Goal: Information Seeking & Learning: Learn about a topic

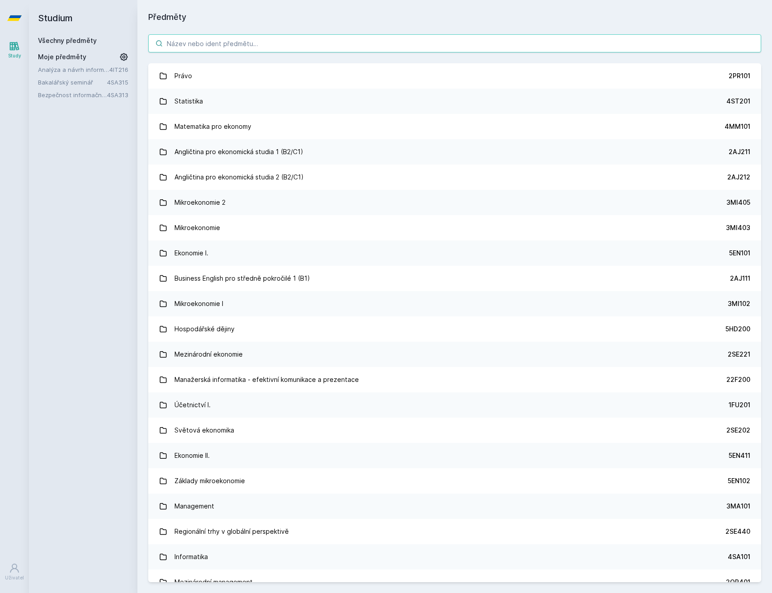
click at [288, 42] on input "search" at bounding box center [454, 43] width 613 height 18
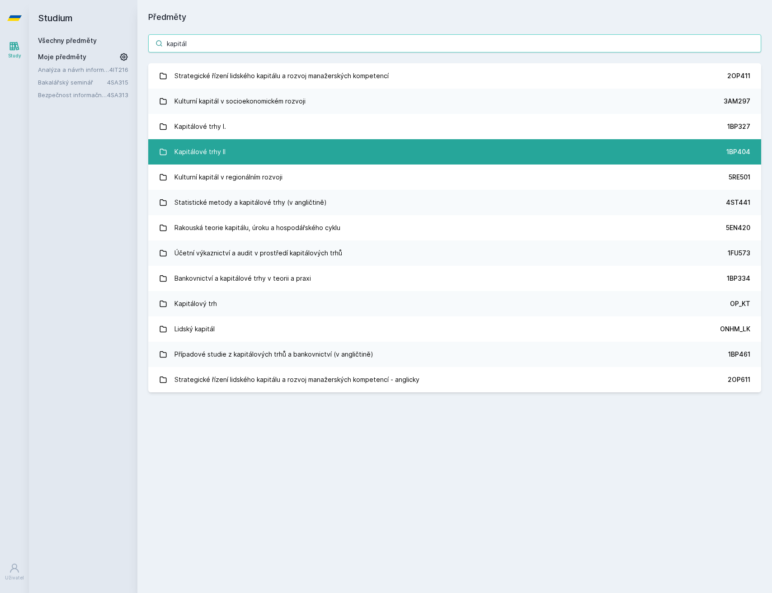
type input "kapitál"
click at [265, 146] on link "Kapitálové trhy II 1BP404" at bounding box center [454, 151] width 613 height 25
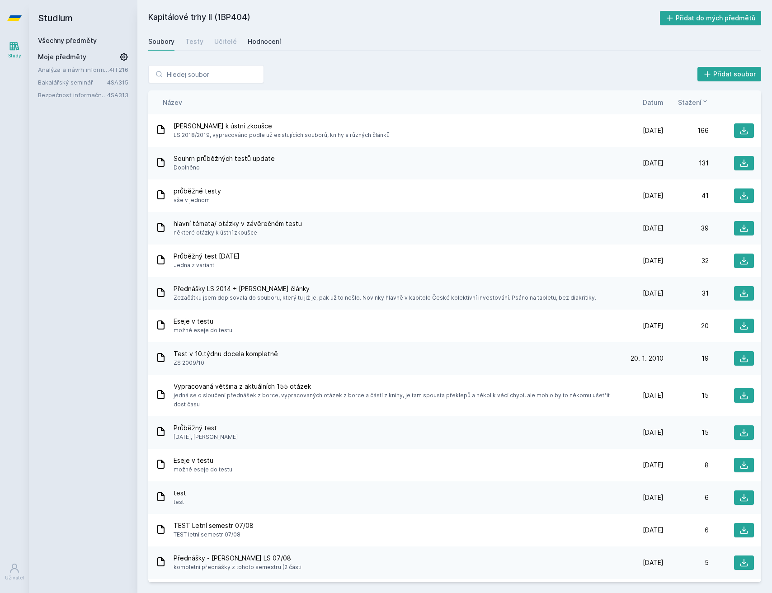
click at [250, 37] on div "Hodnocení" at bounding box center [264, 41] width 33 height 9
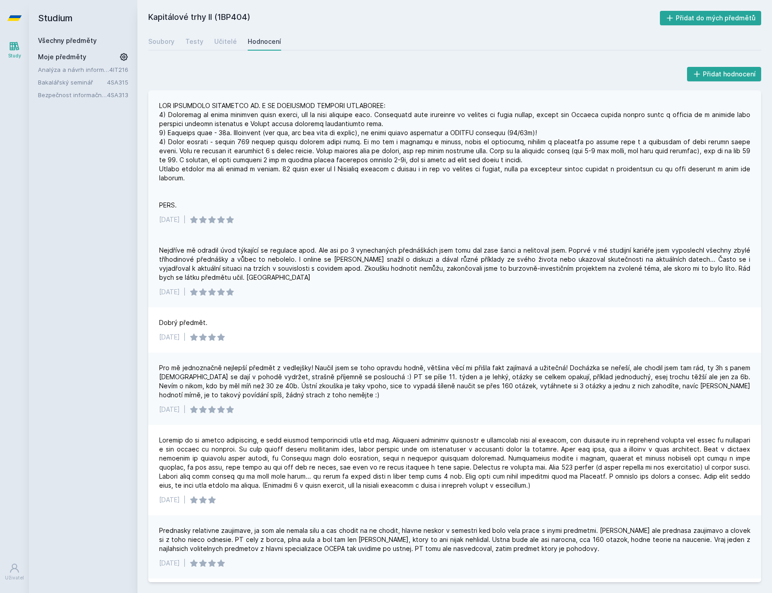
scroll to position [2, 0]
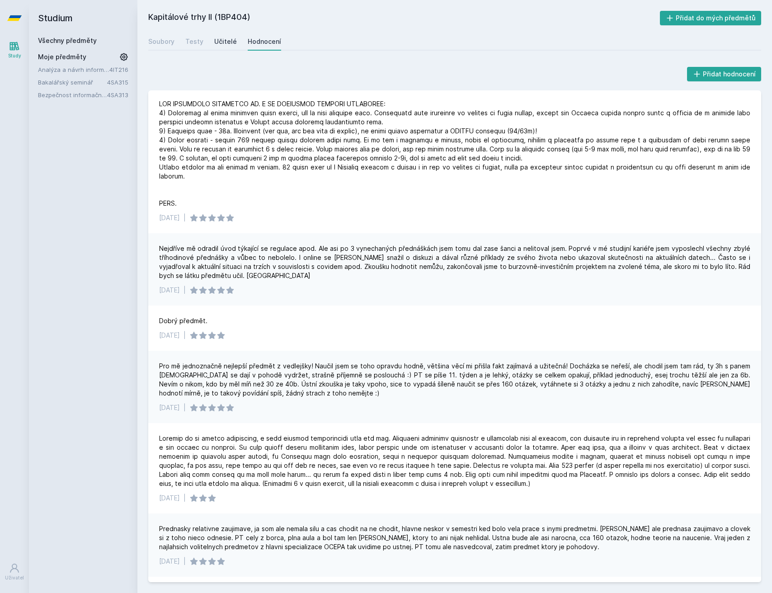
click at [217, 43] on div "Učitelé" at bounding box center [225, 41] width 23 height 9
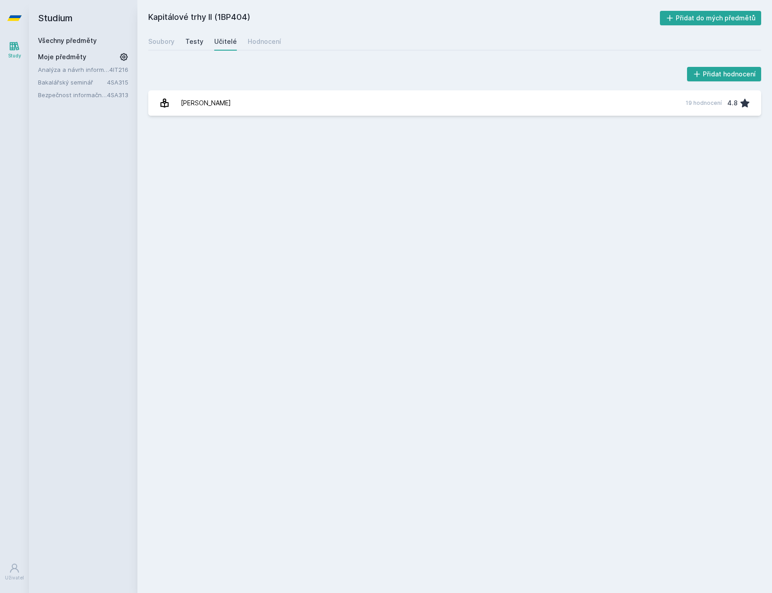
click at [193, 43] on div "Testy" at bounding box center [194, 41] width 18 height 9
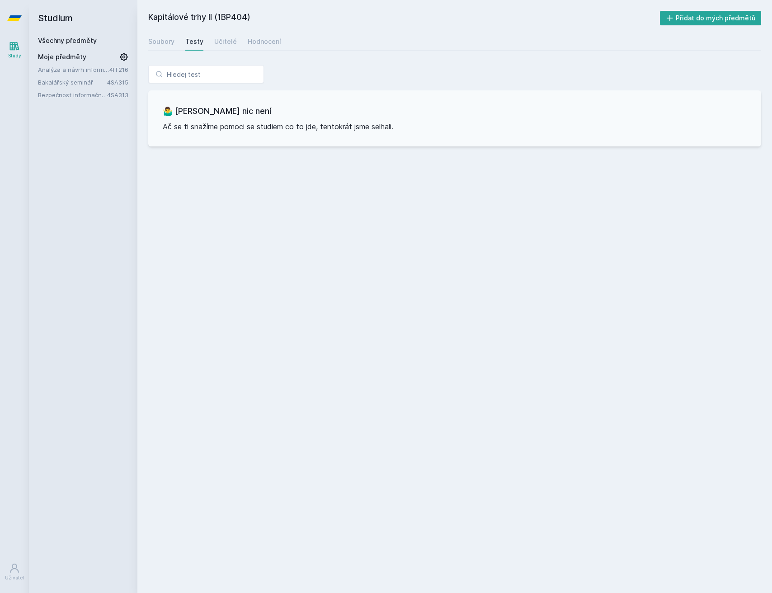
click at [177, 40] on div "Soubory Testy Učitelé Hodnocení" at bounding box center [454, 42] width 613 height 18
click at [167, 42] on div "Soubory" at bounding box center [161, 41] width 26 height 9
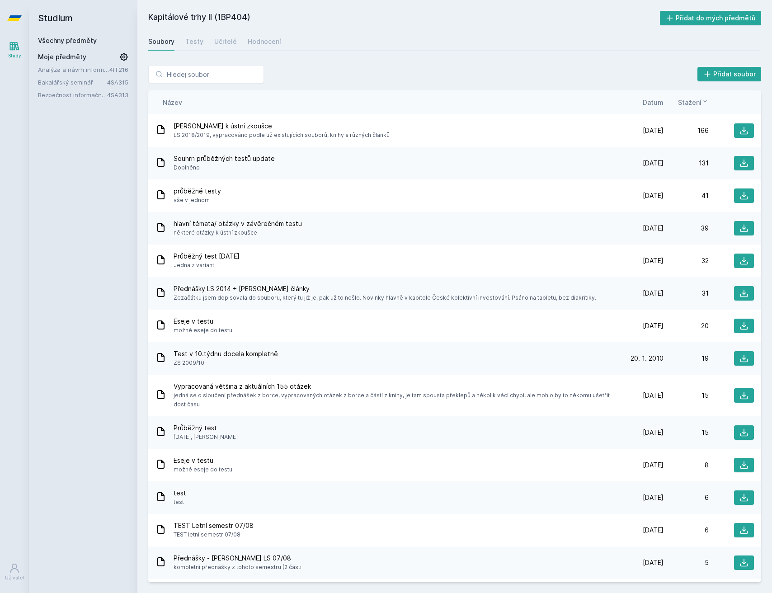
click at [82, 39] on link "Všechny předměty" at bounding box center [67, 41] width 59 height 8
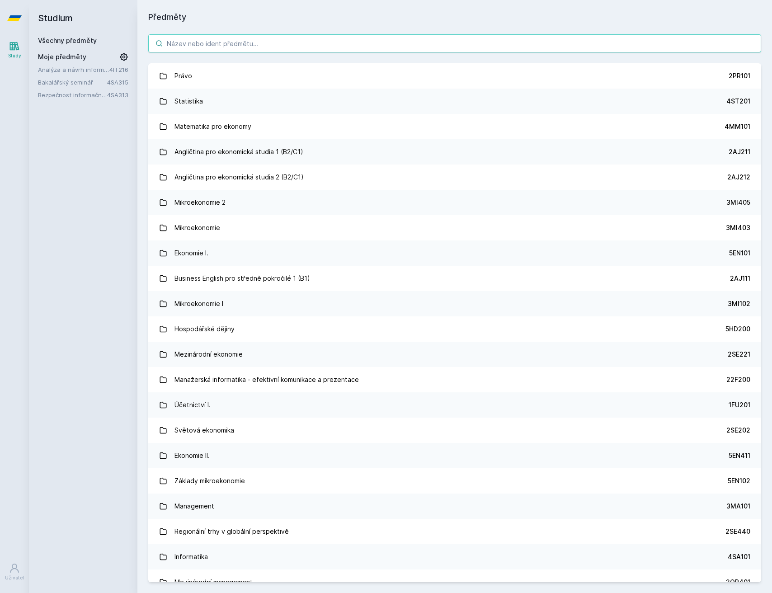
click at [225, 42] on input "search" at bounding box center [454, 43] width 613 height 18
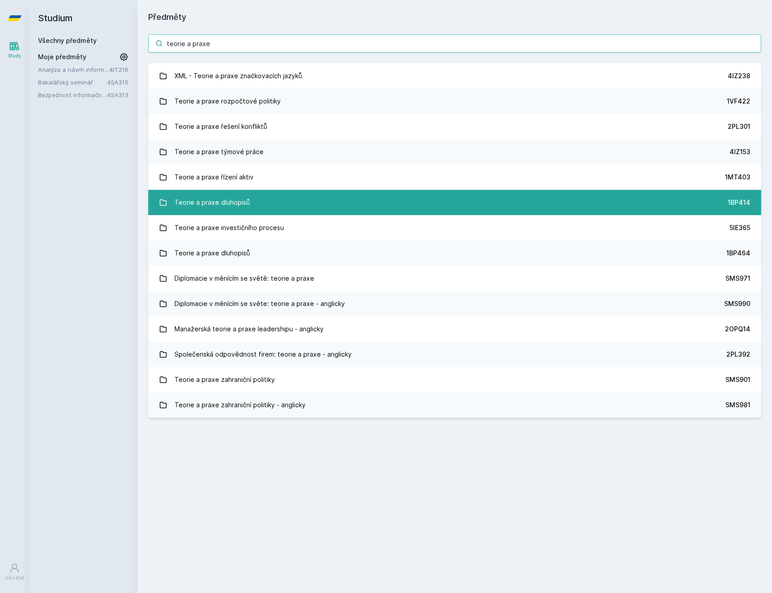
type input "teorie a praxe"
click at [290, 202] on link "Teorie a praxe dluhopisů 1BP414" at bounding box center [454, 202] width 613 height 25
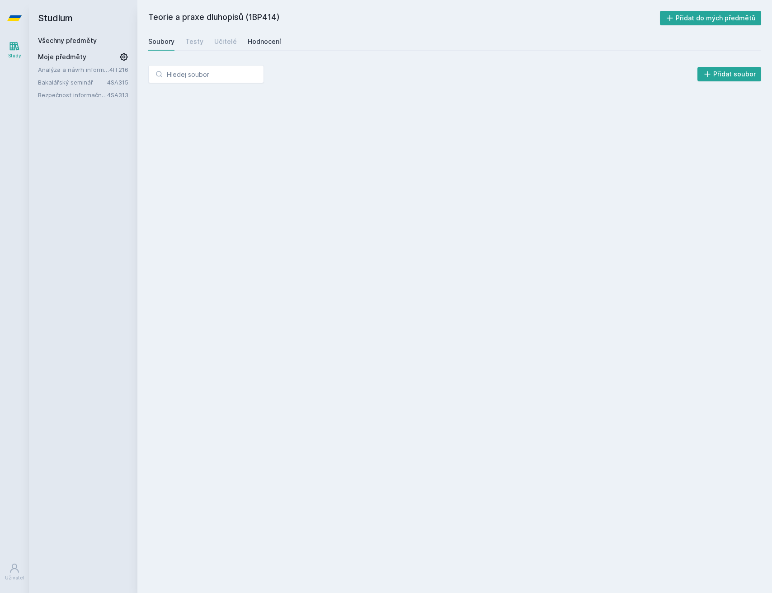
click at [258, 42] on div "Hodnocení" at bounding box center [264, 41] width 33 height 9
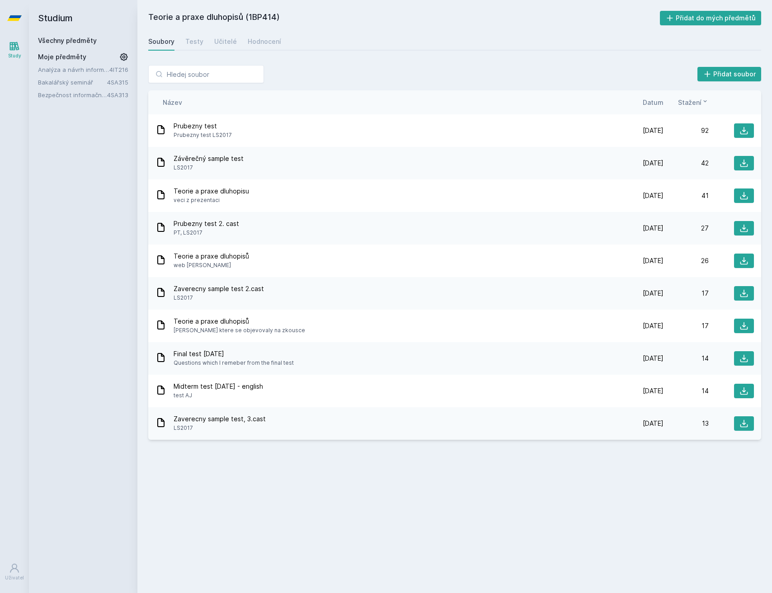
click at [55, 40] on link "Všechny předměty" at bounding box center [67, 41] width 59 height 8
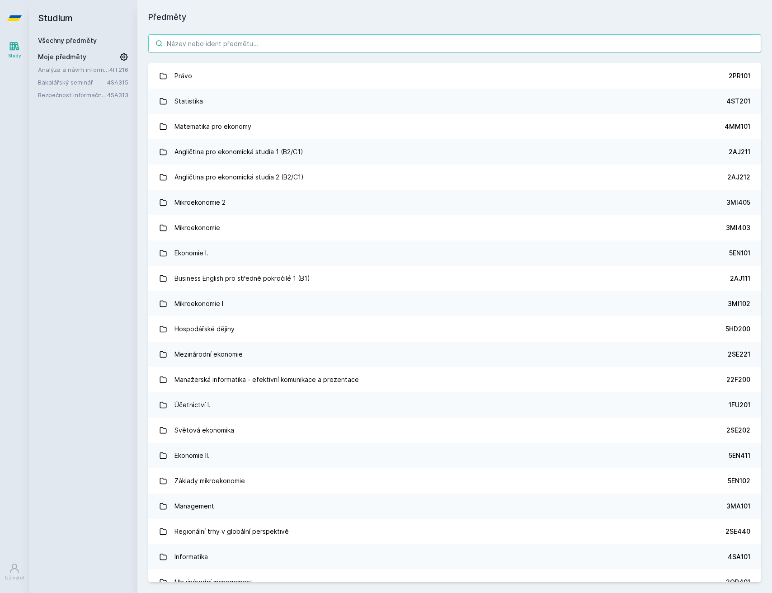
click at [242, 39] on input "search" at bounding box center [454, 43] width 613 height 18
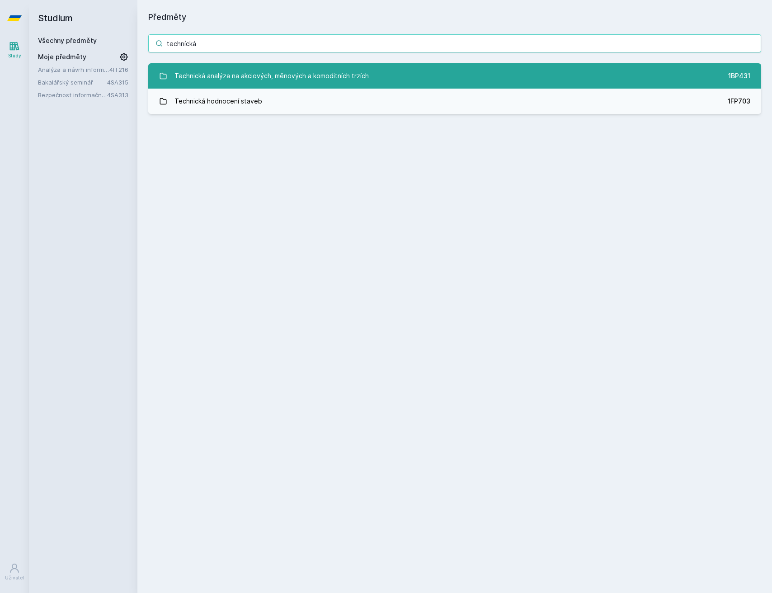
type input "technícká"
click at [268, 70] on div "Technická analýza na akciových, měnových a komoditních trzích" at bounding box center [271, 76] width 194 height 18
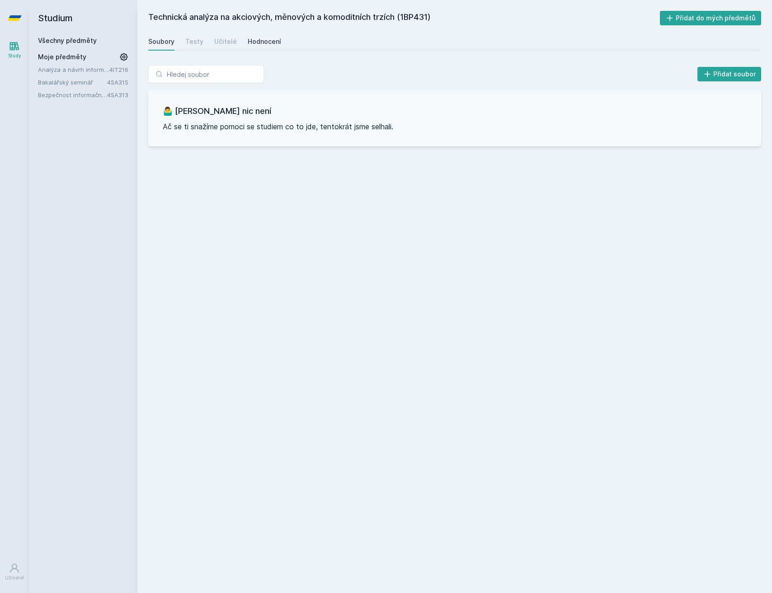
click at [268, 41] on div "Hodnocení" at bounding box center [264, 41] width 33 height 9
click at [223, 42] on div "Učitelé" at bounding box center [225, 41] width 23 height 9
click at [183, 43] on div "Soubory Testy Učitelé Hodnocení" at bounding box center [454, 42] width 613 height 18
click at [195, 42] on div "Testy" at bounding box center [194, 41] width 18 height 9
click at [85, 40] on link "Všechny předměty" at bounding box center [67, 41] width 59 height 8
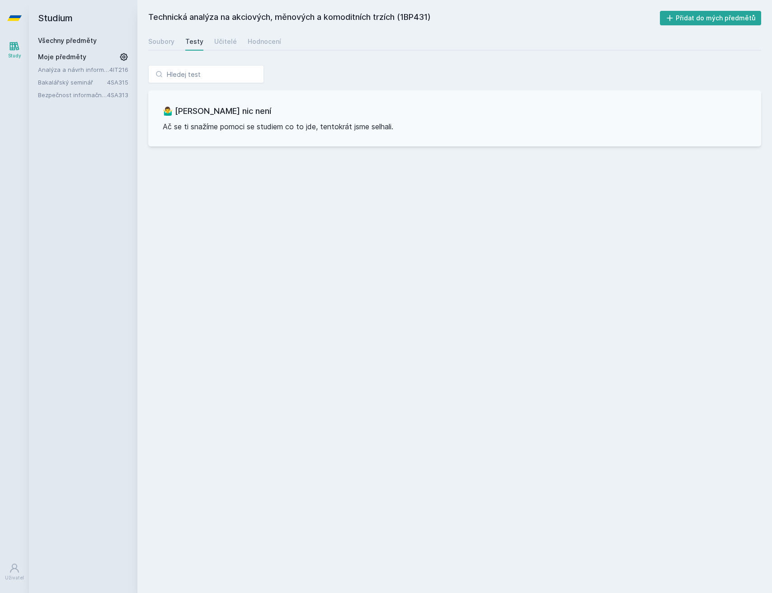
click at [85, 40] on link "Všechny předměty" at bounding box center [67, 41] width 59 height 8
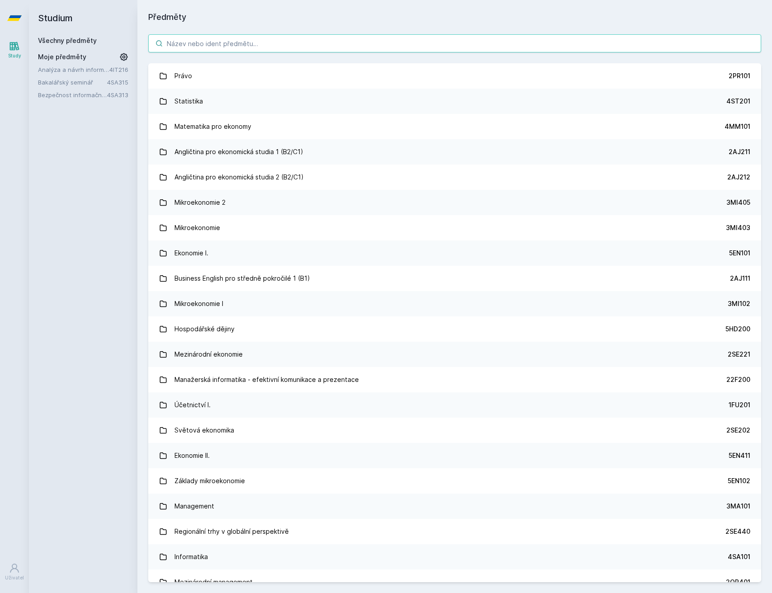
click at [213, 45] on input "search" at bounding box center [454, 43] width 613 height 18
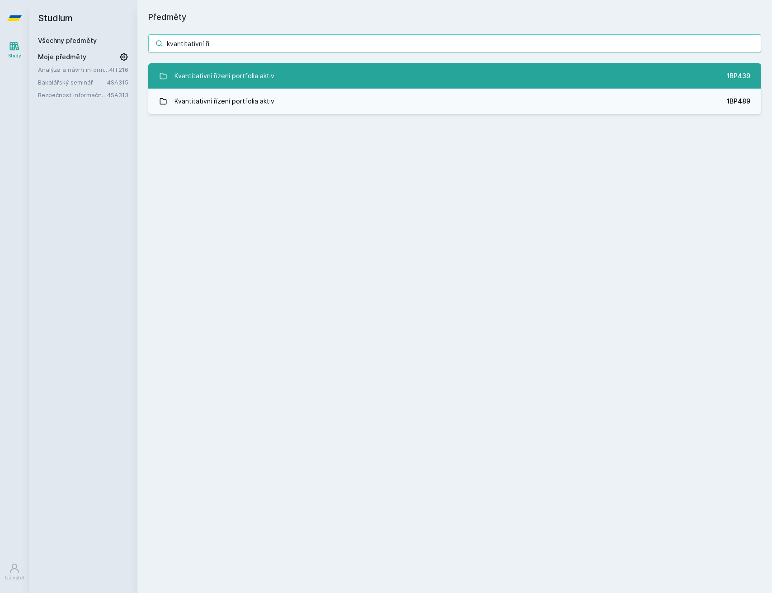
type input "kvantitativní ří"
click at [368, 75] on link "Kvantitativní řízení portfolia aktiv 1BP439" at bounding box center [454, 75] width 613 height 25
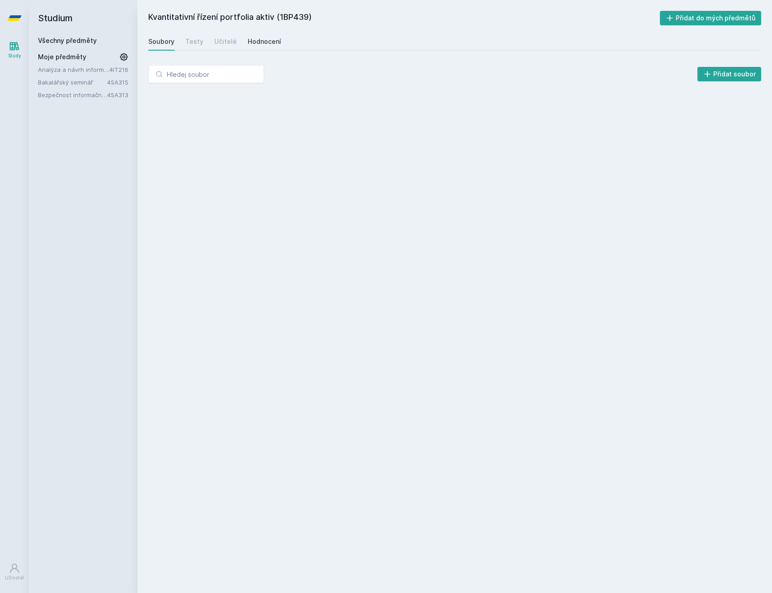
click at [254, 49] on link "Hodnocení" at bounding box center [264, 42] width 33 height 18
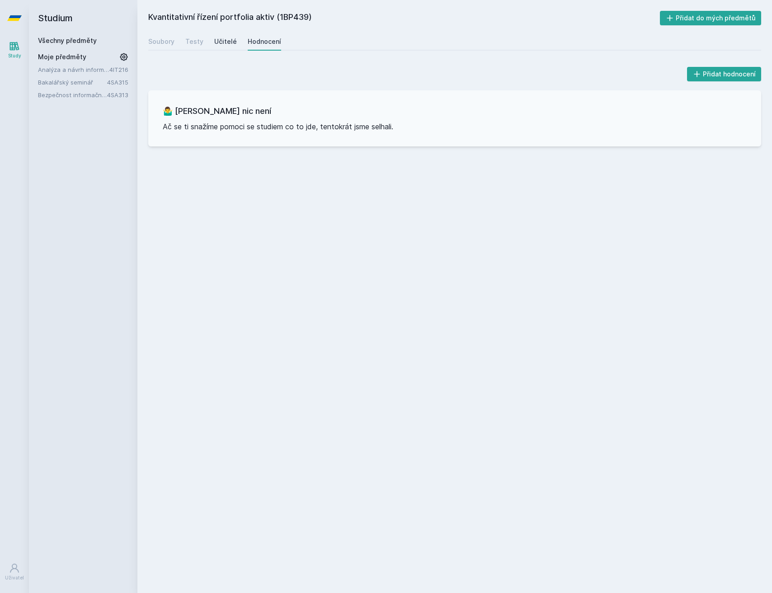
click at [230, 39] on div "Učitelé" at bounding box center [225, 41] width 23 height 9
click at [203, 46] on div "Soubory Testy Učitelé Hodnocení" at bounding box center [454, 42] width 613 height 18
click at [196, 44] on div "Testy" at bounding box center [194, 41] width 18 height 9
click at [162, 39] on div "Soubory" at bounding box center [161, 41] width 26 height 9
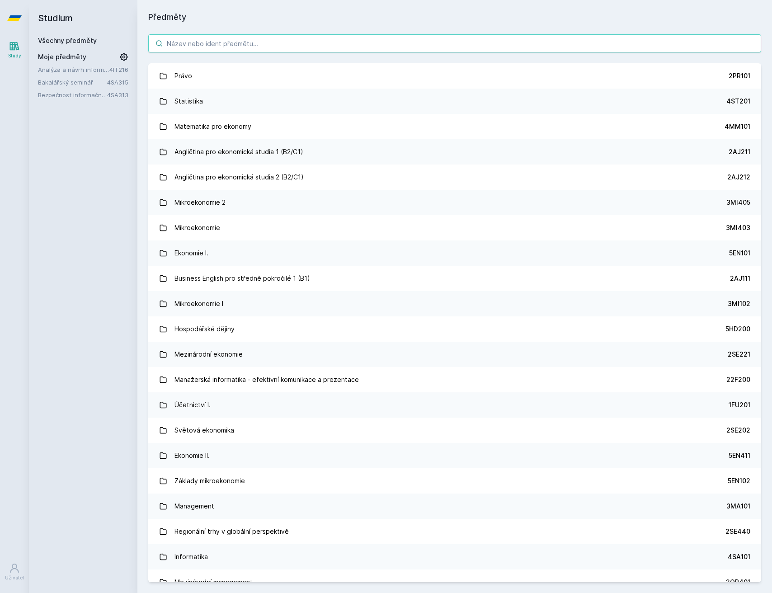
click at [218, 44] on input "search" at bounding box center [454, 43] width 613 height 18
type input "o"
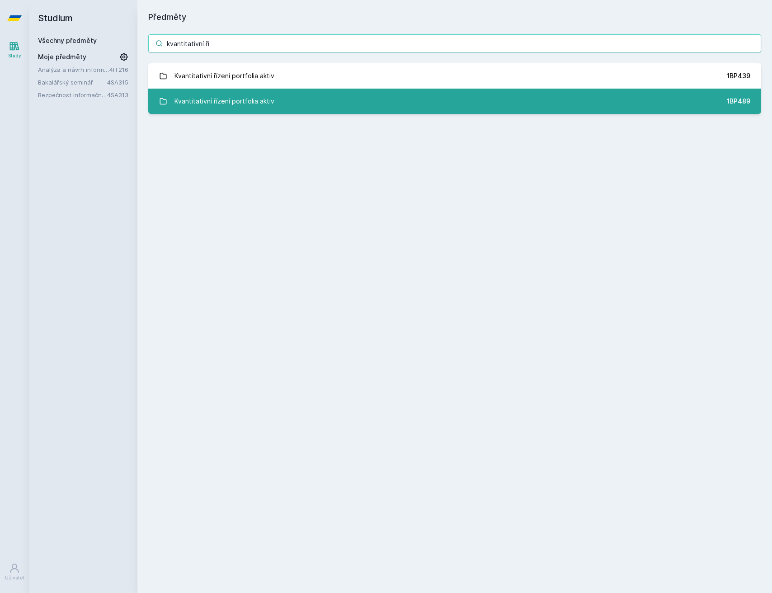
type input "kvantitativní ří"
click at [275, 93] on link "Kvantitativní řízení portfolia aktiv 1BP489" at bounding box center [454, 101] width 613 height 25
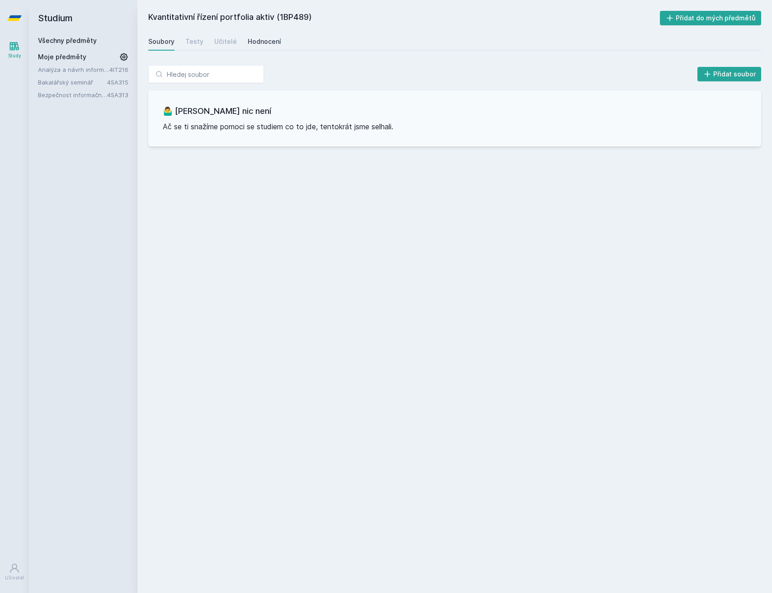
click at [258, 46] on link "Hodnocení" at bounding box center [264, 42] width 33 height 18
